Goal: Complete application form

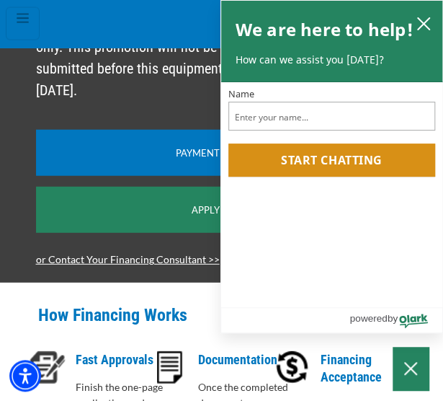
scroll to position [785, 0]
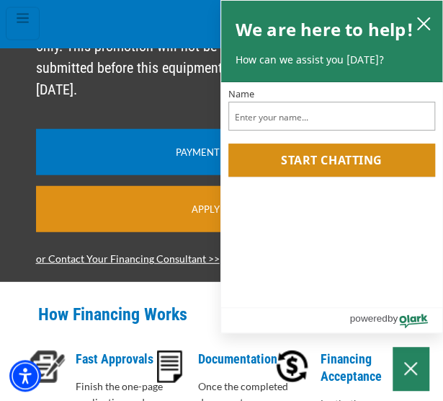
click at [173, 232] on div "Apply [DATE]" at bounding box center [222, 209] width 372 height 46
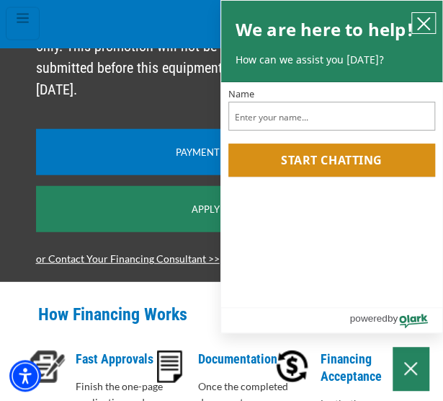
click at [418, 25] on icon "close chatbox" at bounding box center [424, 24] width 14 height 14
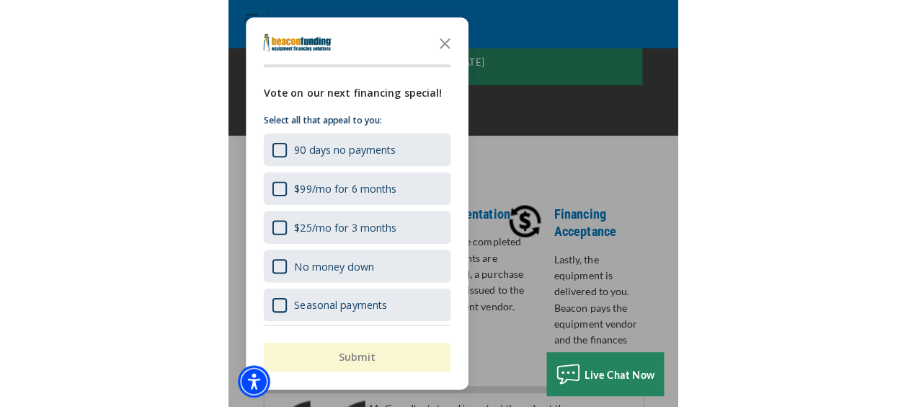
scroll to position [539, 0]
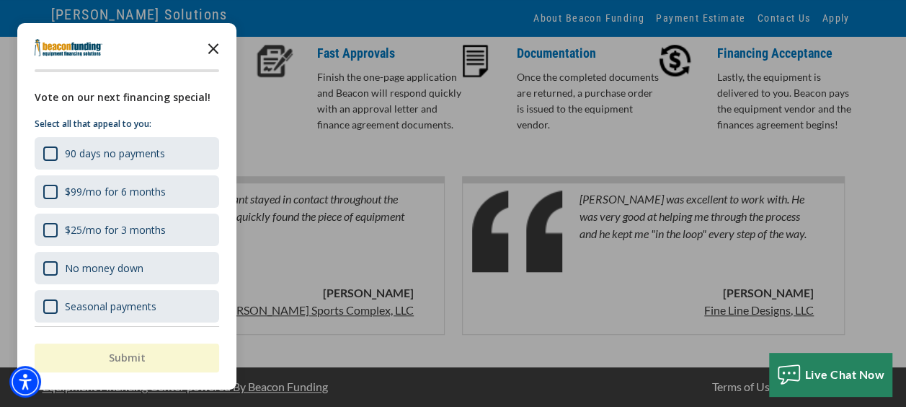
click at [214, 44] on icon "Close the survey" at bounding box center [213, 47] width 29 height 29
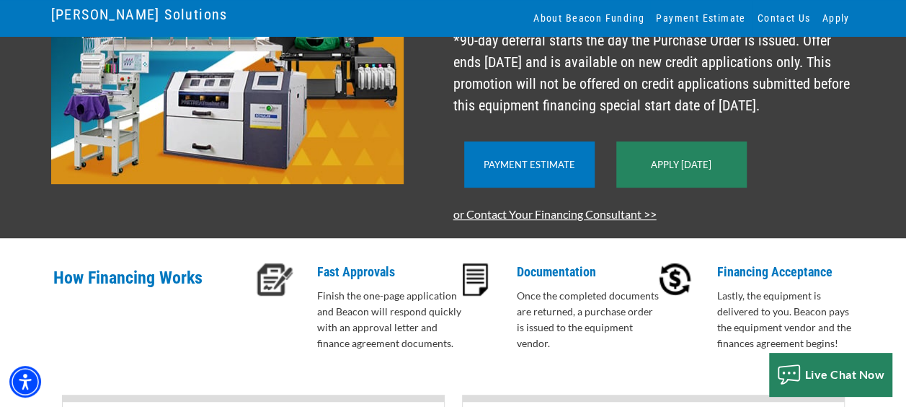
scroll to position [319, 0]
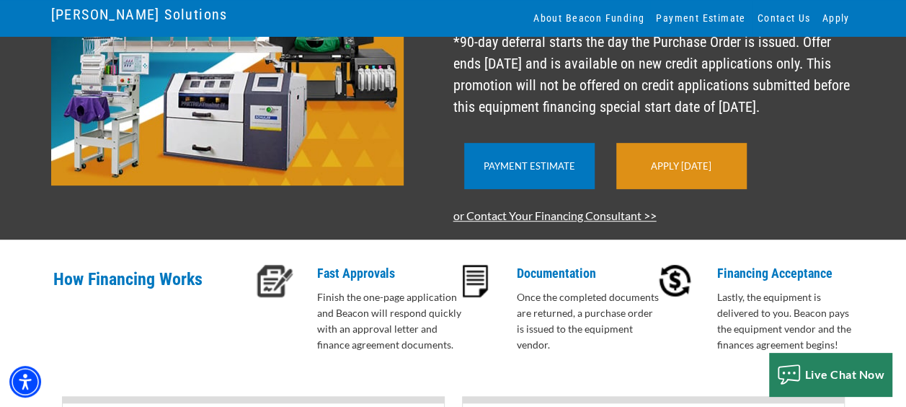
click at [443, 162] on link "Apply Today" at bounding box center [681, 166] width 61 height 12
